Goal: Check status: Check status

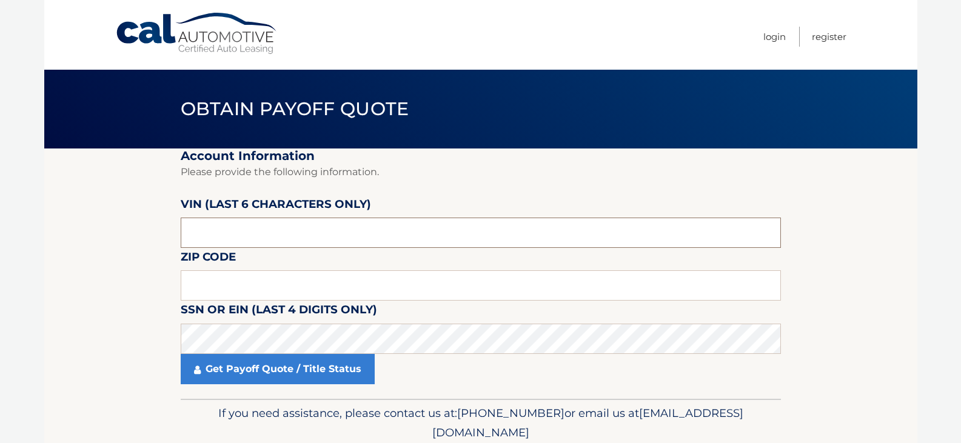
drag, startPoint x: 251, startPoint y: 230, endPoint x: 129, endPoint y: 224, distance: 122.0
click at [128, 230] on section "Account Information Please provide the following information. [PERSON_NAME] (la…" at bounding box center [480, 273] width 873 height 250
type input "RU3001"
click at [234, 279] on input "text" at bounding box center [481, 285] width 600 height 30
type input "07644"
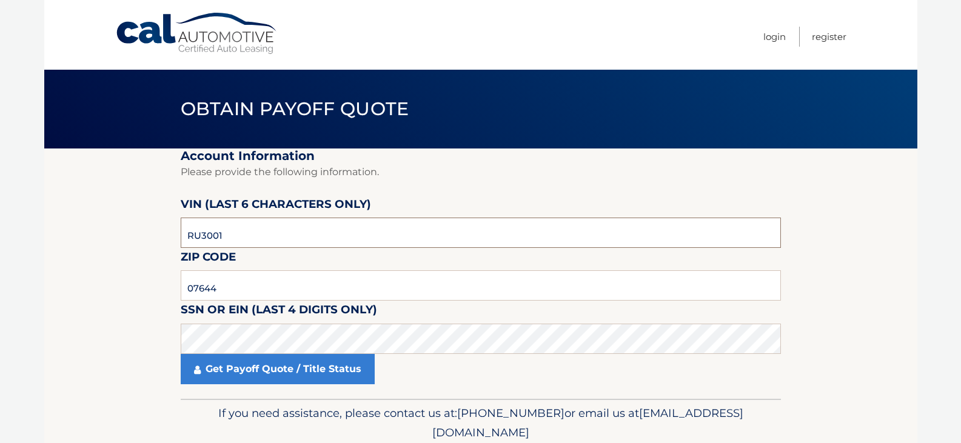
click at [230, 243] on input "RU3001" at bounding box center [481, 233] width 600 height 30
type input "R*****"
type input "300185"
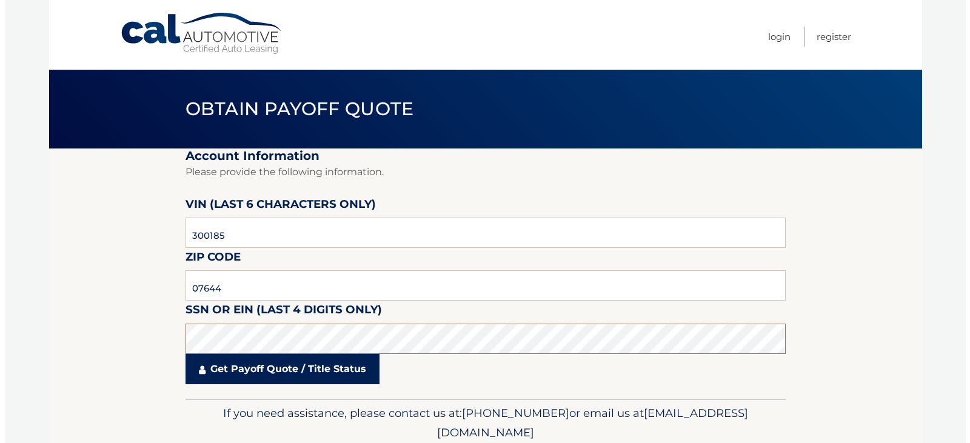
scroll to position [48, 0]
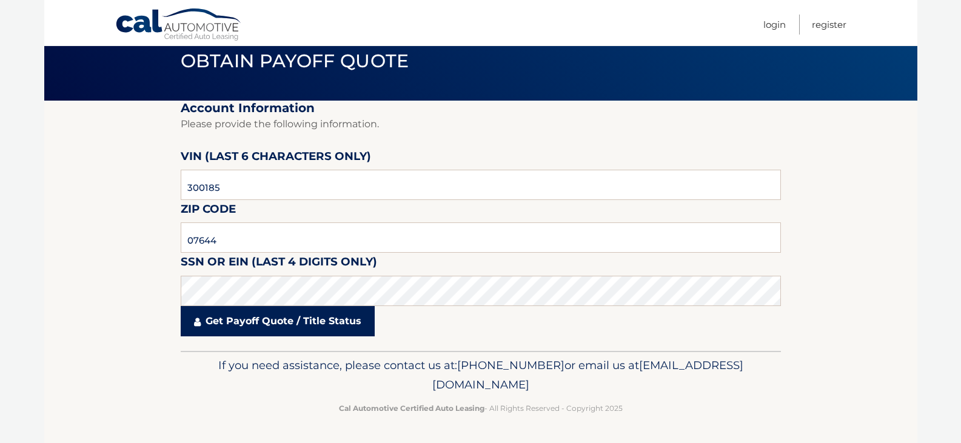
click at [256, 318] on link "Get Payoff Quote / Title Status" at bounding box center [278, 321] width 194 height 30
click at [265, 322] on link "Get Payoff Quote / Title Status" at bounding box center [278, 321] width 194 height 30
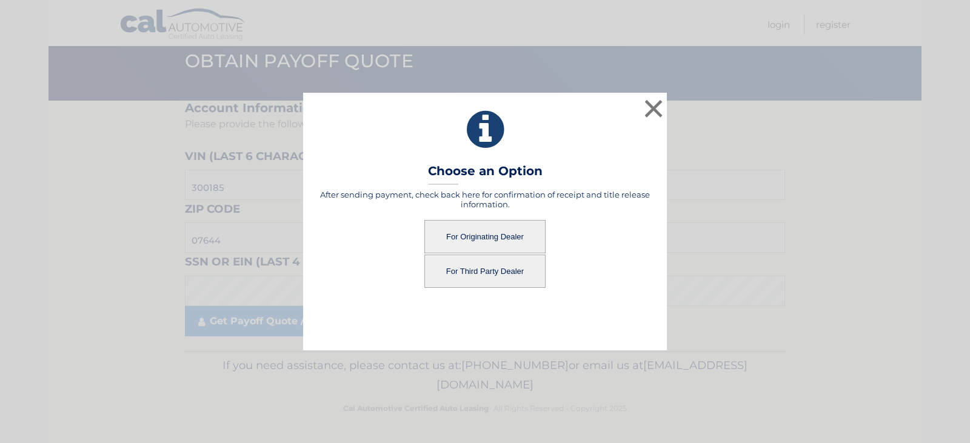
click at [472, 238] on button "For Originating Dealer" at bounding box center [484, 236] width 121 height 33
click at [490, 238] on button "For Originating Dealer" at bounding box center [484, 236] width 121 height 33
